Goal: Navigation & Orientation: Find specific page/section

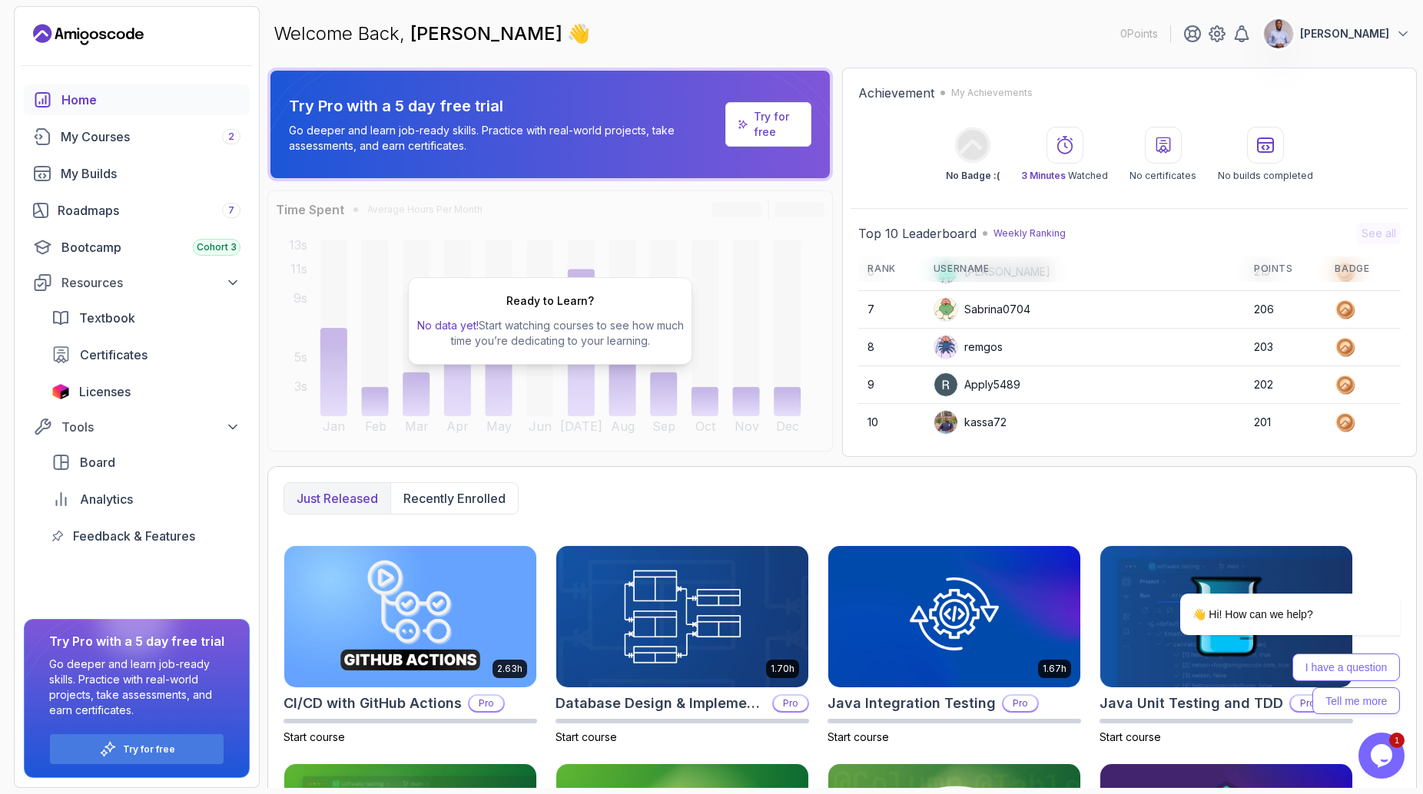
scroll to position [191, 0]
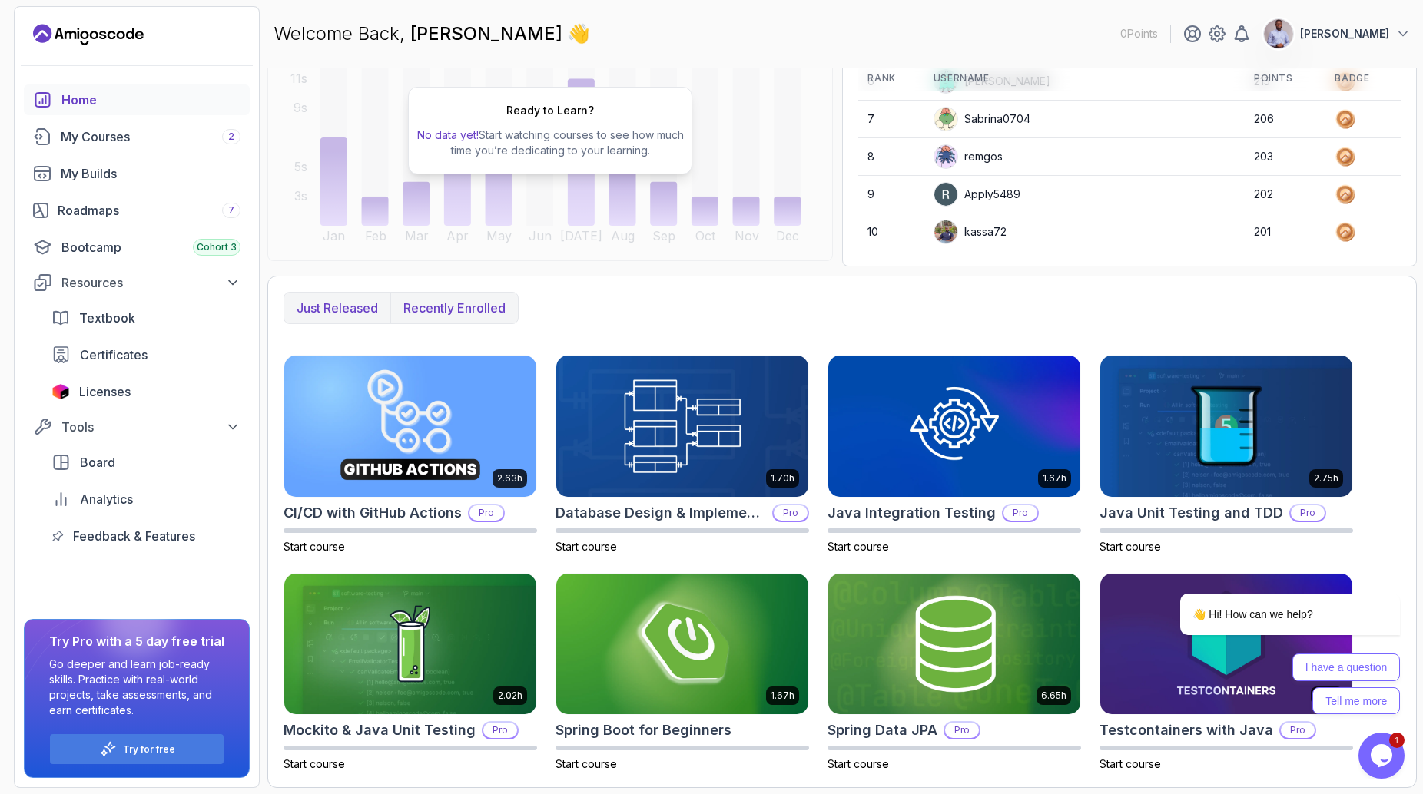
click at [451, 310] on p "Recently enrolled" at bounding box center [454, 308] width 102 height 18
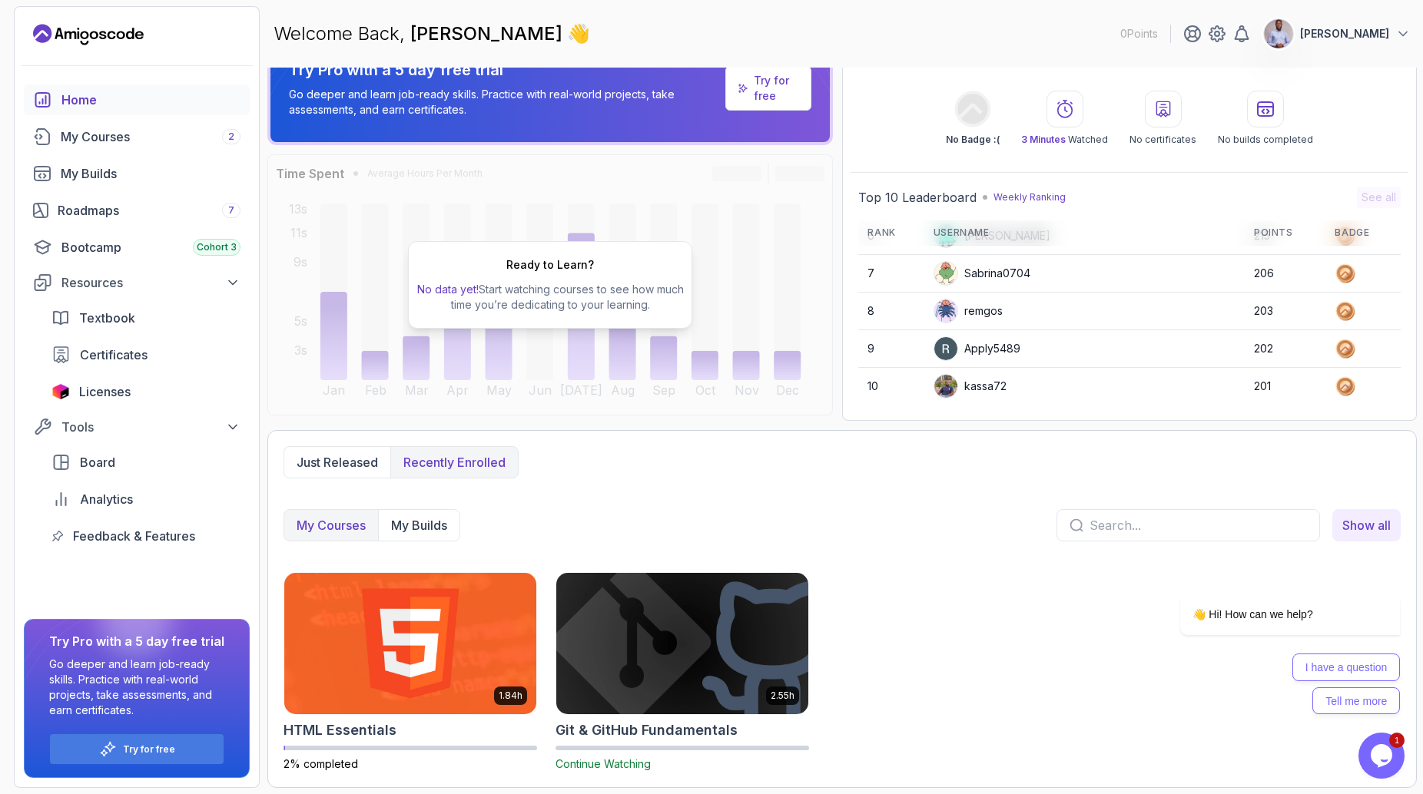
scroll to position [36, 0]
click at [123, 138] on div "My Courses 2" at bounding box center [151, 137] width 180 height 18
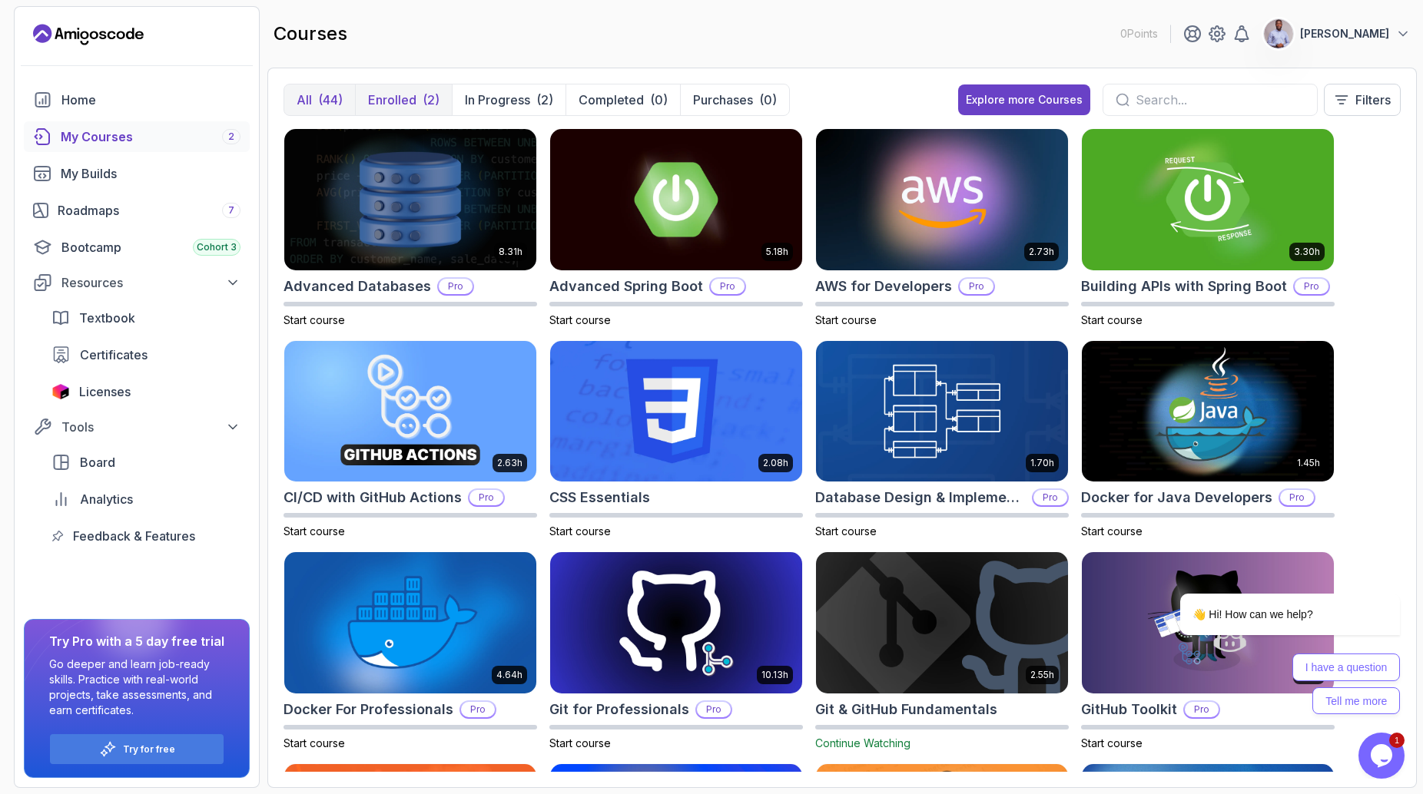
click at [402, 96] on p "Enrolled" at bounding box center [392, 100] width 48 height 18
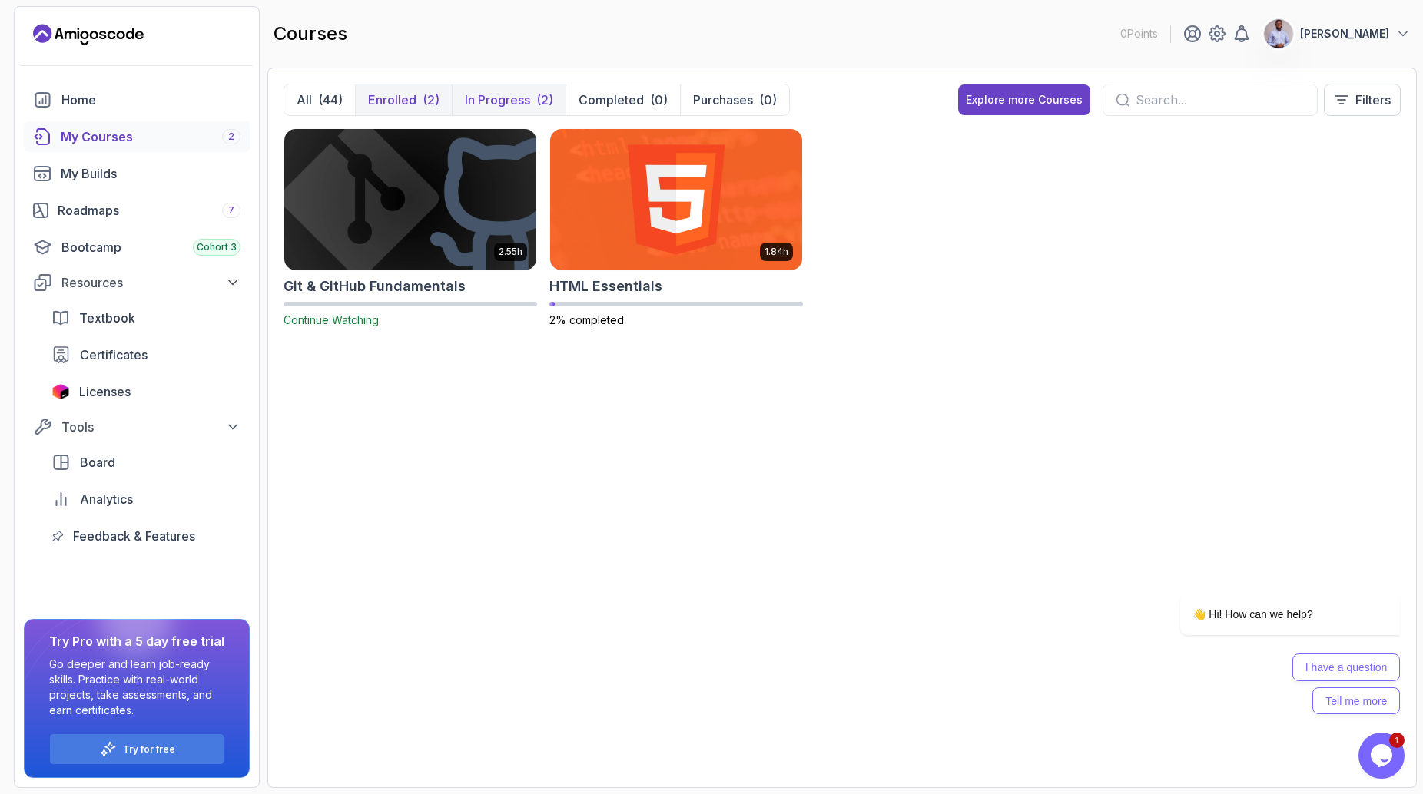
click at [493, 101] on p "In Progress" at bounding box center [497, 100] width 65 height 18
click at [641, 101] on p "Completed" at bounding box center [610, 100] width 65 height 18
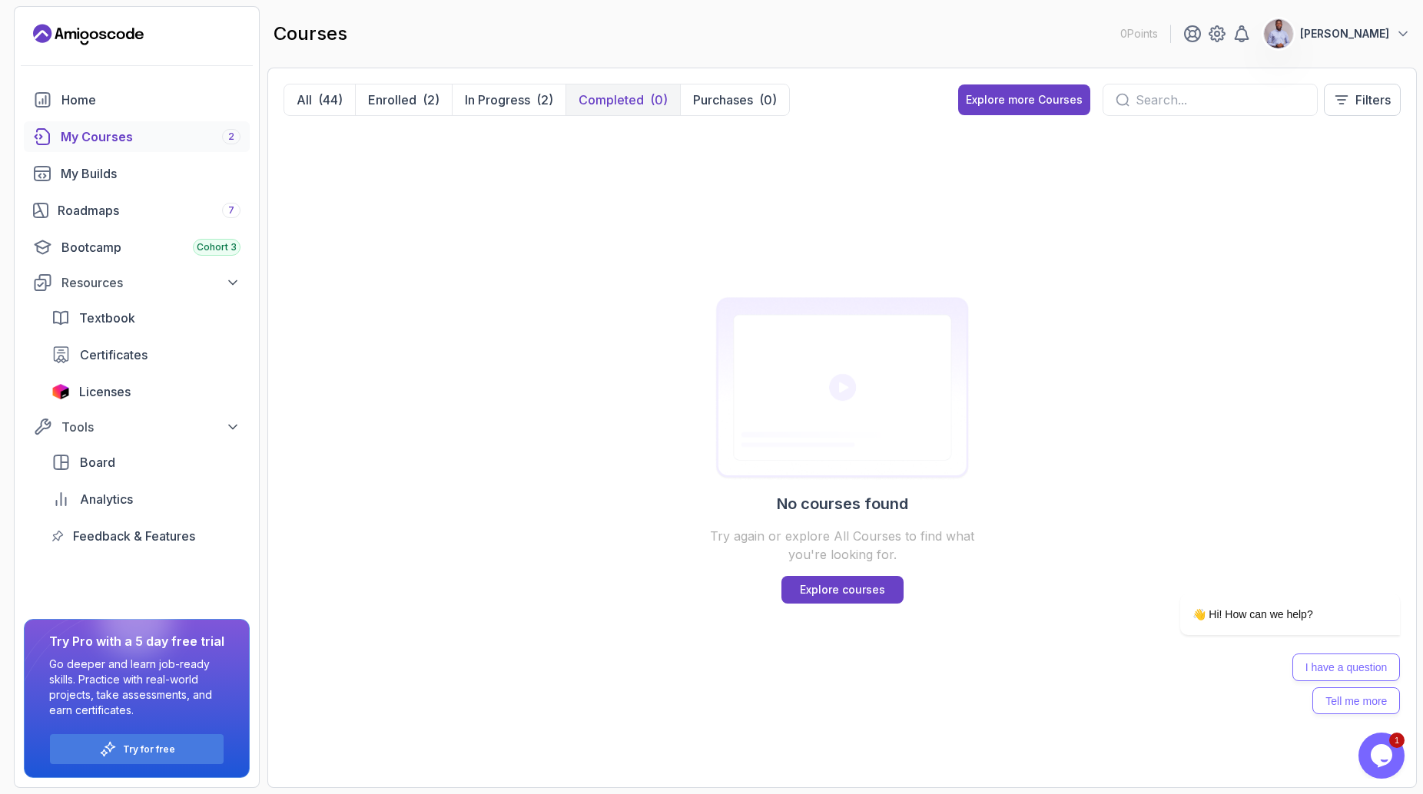
click at [519, 224] on div "No courses found Try again or explore All Courses to find what you're looking f…" at bounding box center [841, 450] width 1117 height 644
click at [314, 106] on button "All (44)" at bounding box center [319, 99] width 71 height 31
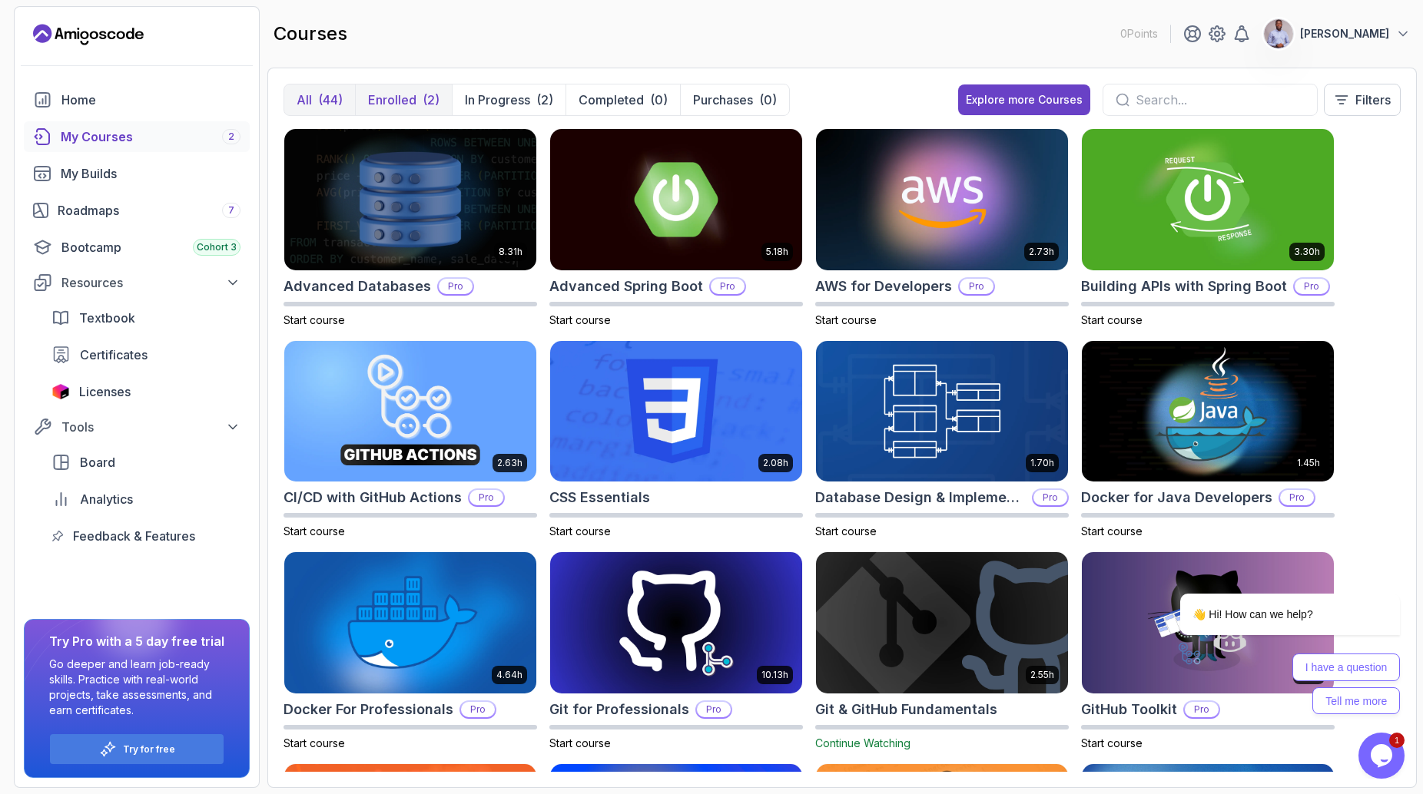
click at [405, 98] on p "Enrolled" at bounding box center [392, 100] width 48 height 18
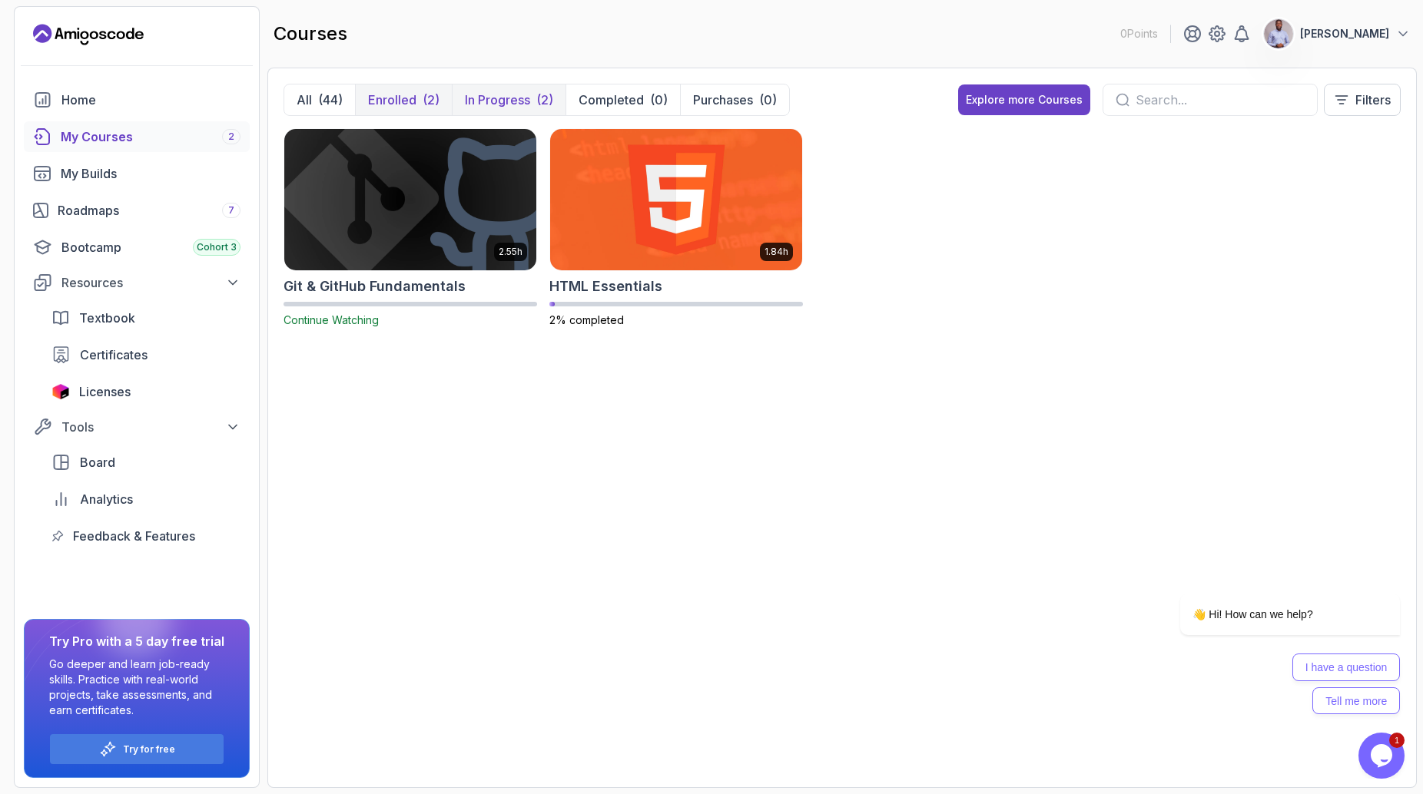
click at [494, 98] on p "In Progress" at bounding box center [497, 100] width 65 height 18
click at [640, 104] on p "Completed" at bounding box center [610, 100] width 65 height 18
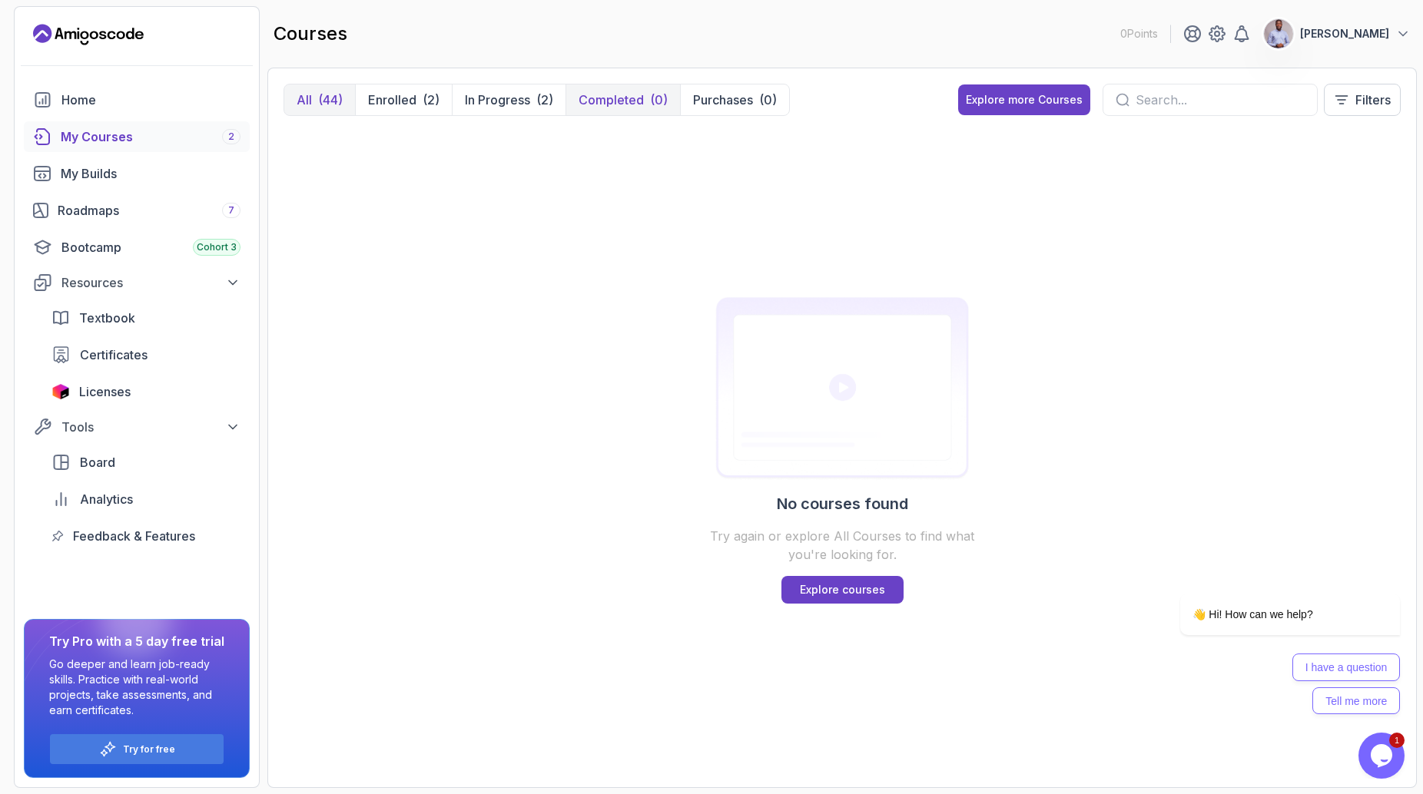
click at [317, 96] on button "All (44)" at bounding box center [319, 99] width 71 height 31
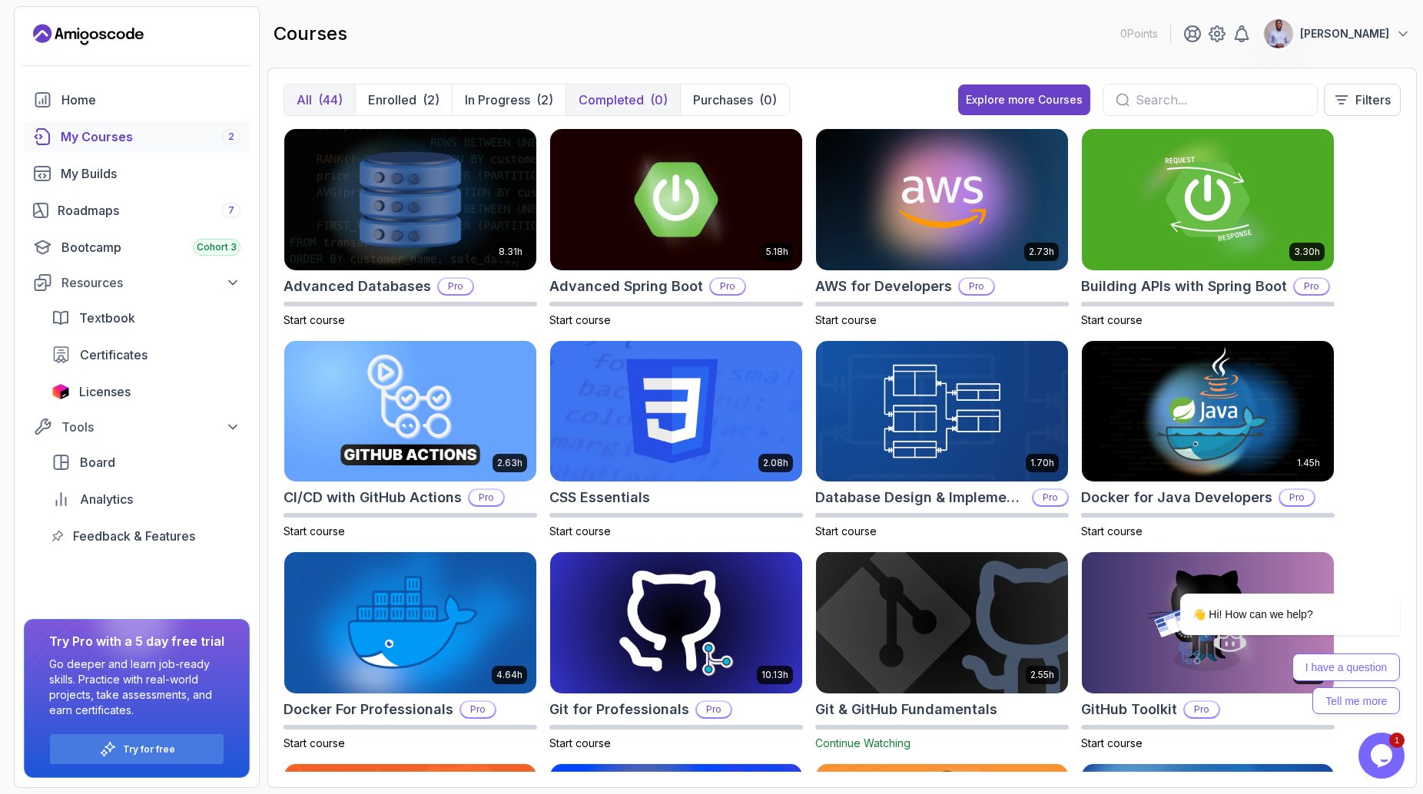
click at [619, 109] on button "Completed (0)" at bounding box center [622, 99] width 114 height 31
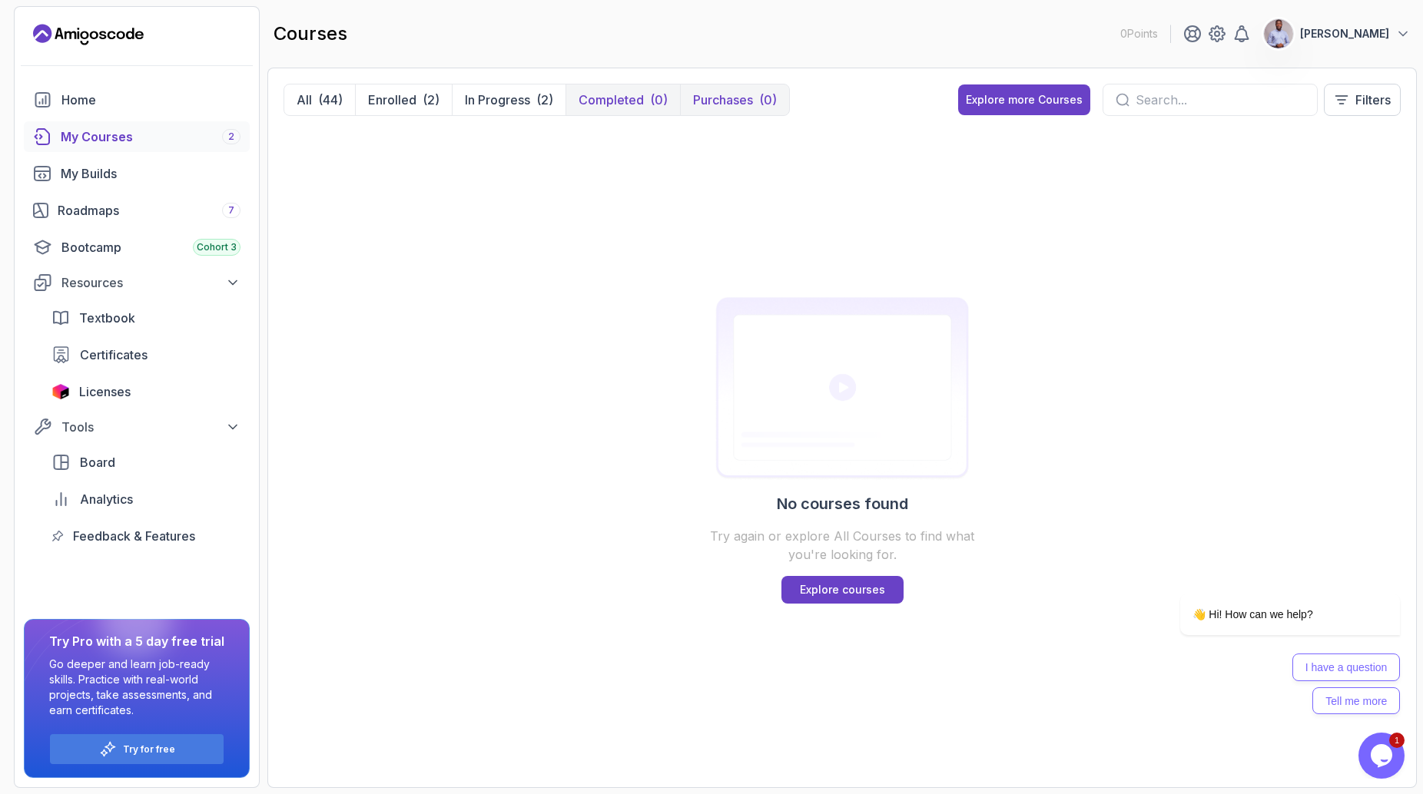
click at [725, 110] on button "Purchases (0)" at bounding box center [734, 99] width 109 height 31
click at [856, 593] on p "Explore courses" at bounding box center [842, 589] width 85 height 15
